Goal: Navigation & Orientation: Go to known website

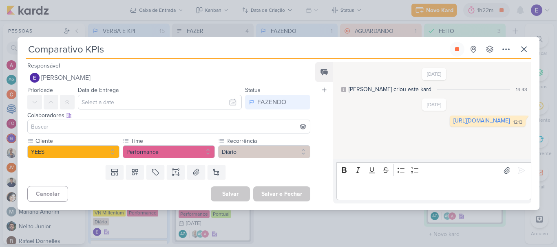
scroll to position [81, 0]
click at [460, 49] on button at bounding box center [456, 49] width 15 height 15
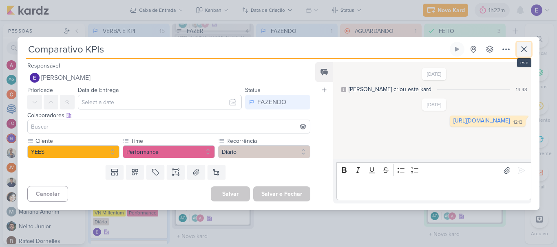
click at [523, 50] on icon at bounding box center [523, 49] width 5 height 5
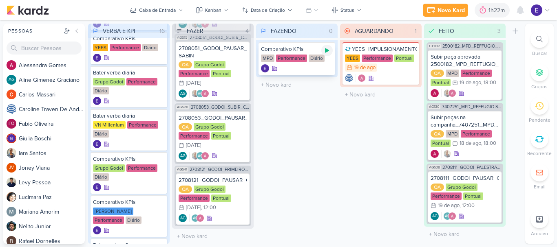
click at [326, 52] on icon at bounding box center [327, 50] width 4 height 4
click at [313, 68] on div at bounding box center [297, 68] width 72 height 8
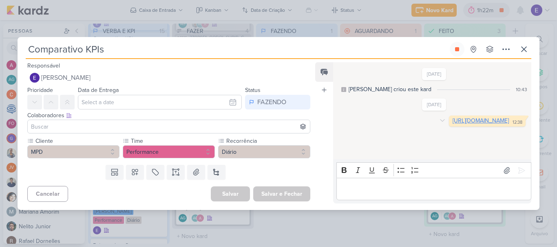
click at [452, 124] on link "[URL][DOMAIN_NAME]" at bounding box center [480, 120] width 56 height 7
click at [455, 50] on icon at bounding box center [457, 49] width 4 height 4
click at [527, 51] on icon at bounding box center [524, 49] width 10 height 10
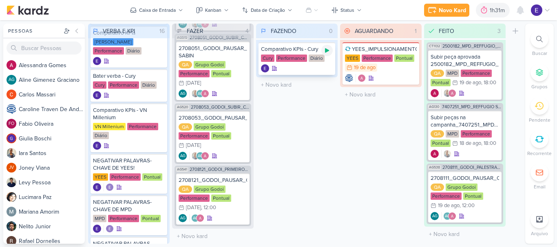
click at [329, 53] on icon at bounding box center [327, 50] width 7 height 7
